Goal: Communication & Community: Share content

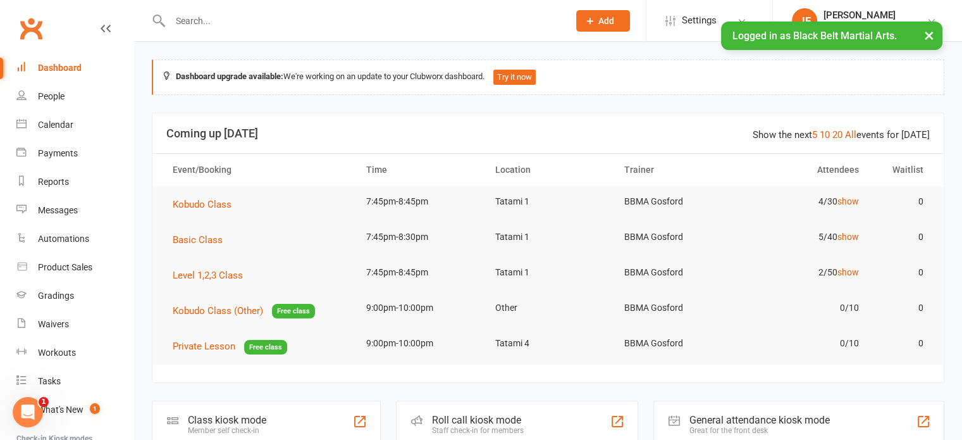
click at [215, 18] on input "text" at bounding box center [362, 21] width 393 height 18
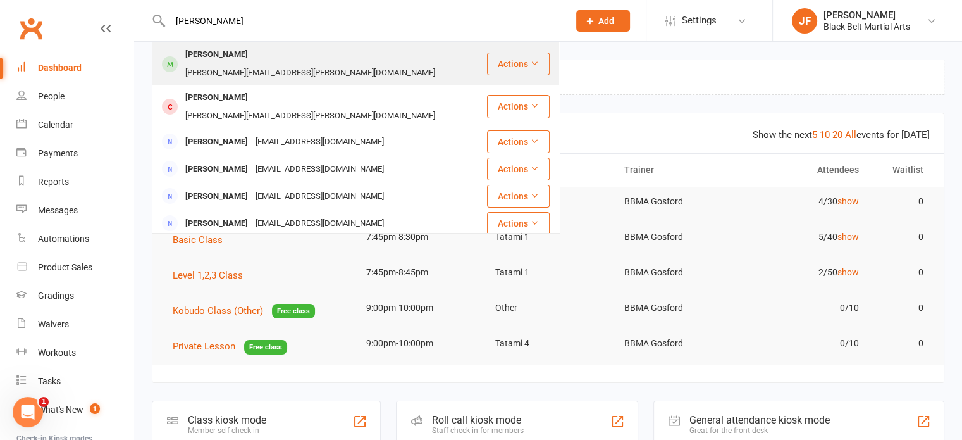
type input "[PERSON_NAME]"
click at [216, 55] on div "[PERSON_NAME]" at bounding box center [217, 55] width 70 height 18
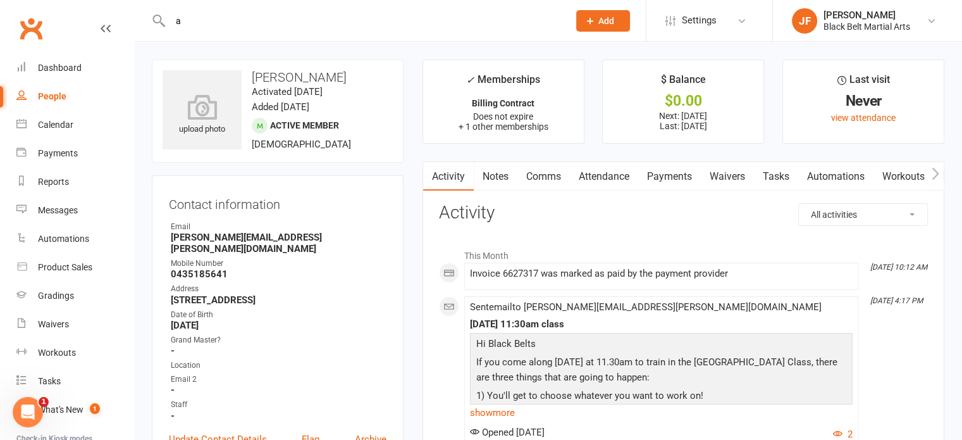
click at [247, 14] on input "a" at bounding box center [362, 21] width 393 height 18
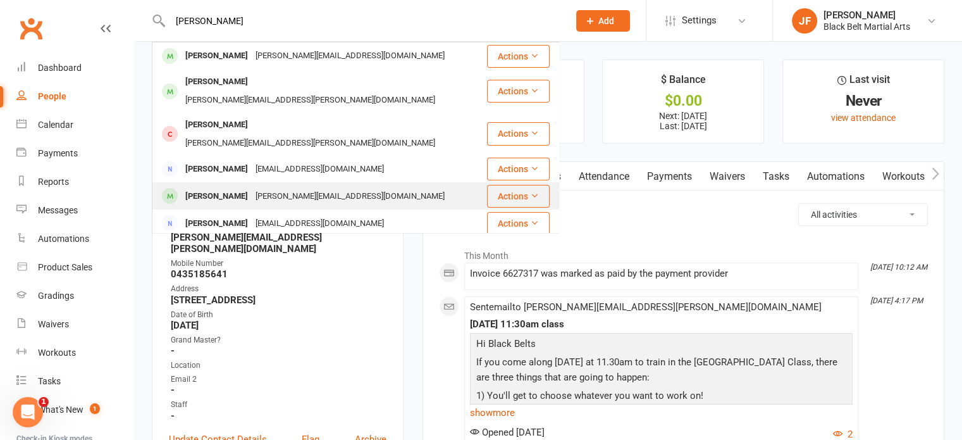
type input "[PERSON_NAME]"
click at [252, 187] on div "[PERSON_NAME][EMAIL_ADDRESS][DOMAIN_NAME]" at bounding box center [350, 196] width 197 height 18
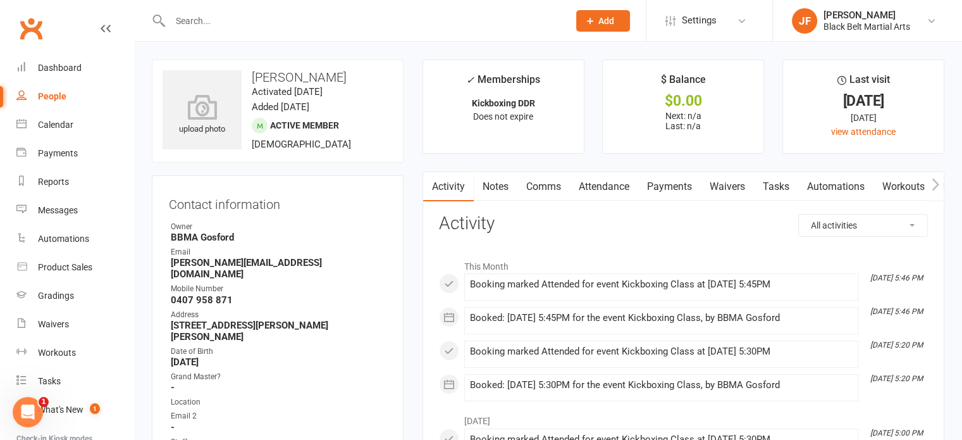
click at [535, 178] on link "Comms" at bounding box center [543, 186] width 52 height 29
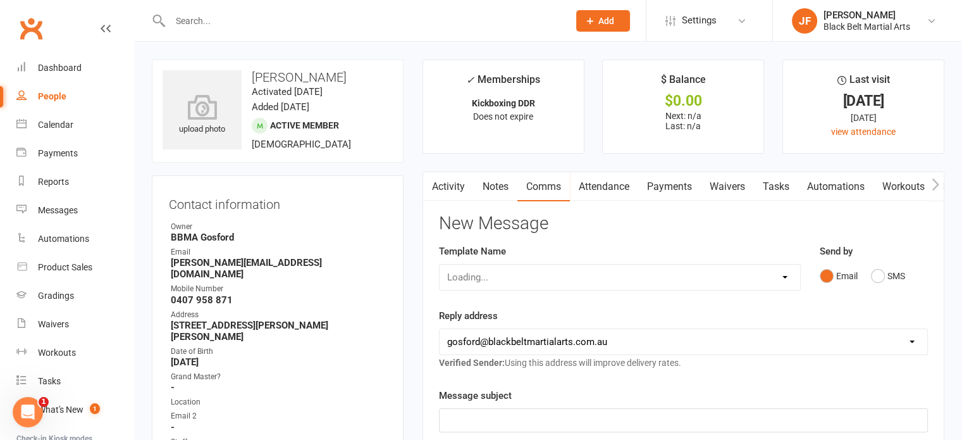
scroll to position [40, 0]
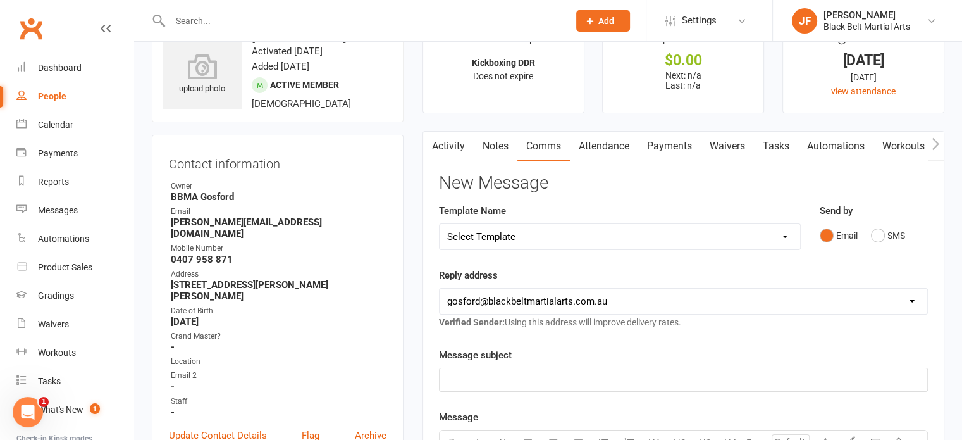
click at [517, 230] on select "Select Template [Email] Active Kids Voucher [Email] Black Belt Camp [Email] Bla…" at bounding box center [620, 236] width 361 height 25
select select "13"
click at [440, 224] on select "Select Template [Email] Active Kids Voucher [Email] Black Belt Camp [Email] Bla…" at bounding box center [620, 236] width 361 height 25
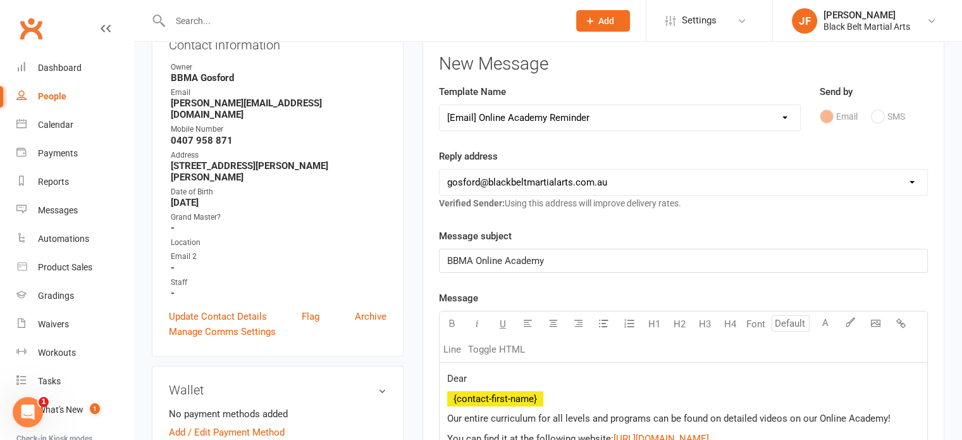
scroll to position [166, 0]
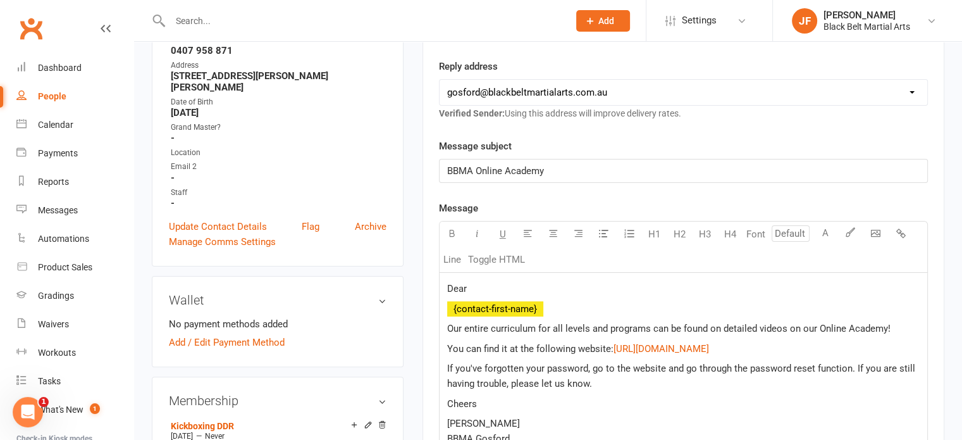
click at [471, 352] on p "You can find it at the following website: $ [URL][DOMAIN_NAME] $" at bounding box center [683, 348] width 472 height 15
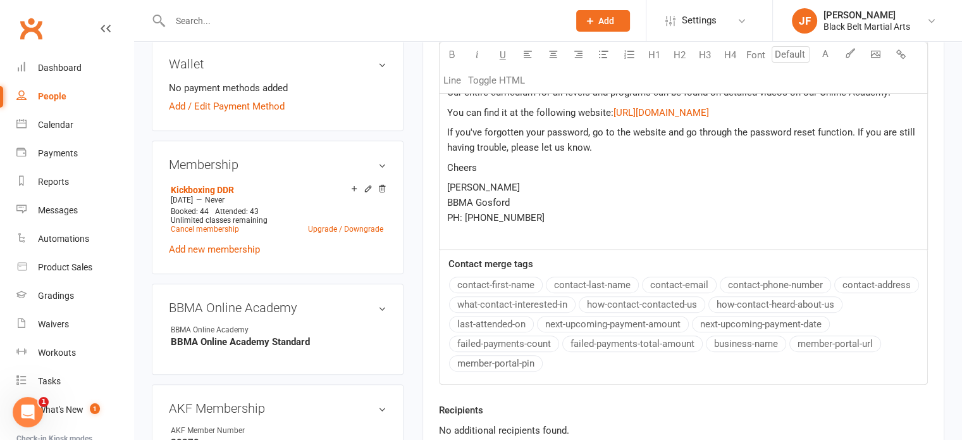
scroll to position [648, 0]
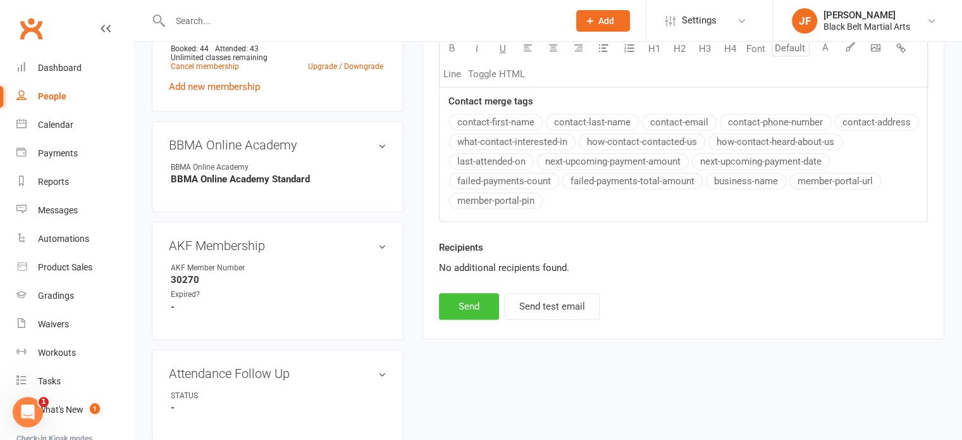
click at [474, 308] on button "Send" at bounding box center [469, 306] width 60 height 27
select select
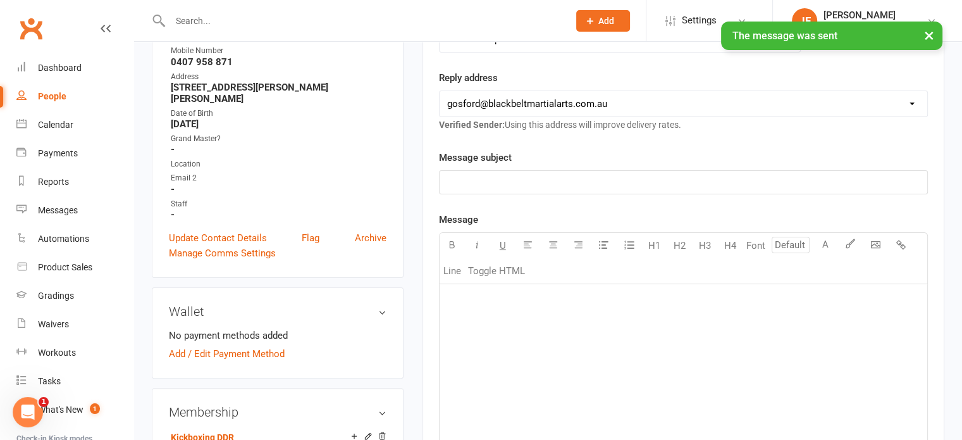
scroll to position [0, 0]
